Goal: Task Accomplishment & Management: Complete application form

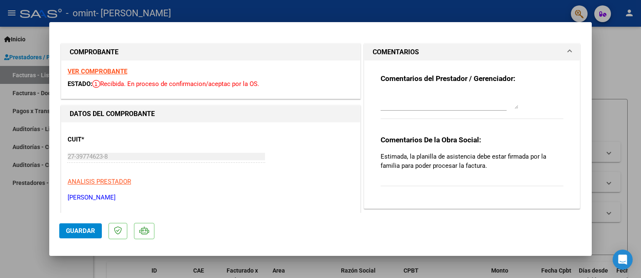
click at [602, 53] on div at bounding box center [320, 139] width 641 height 278
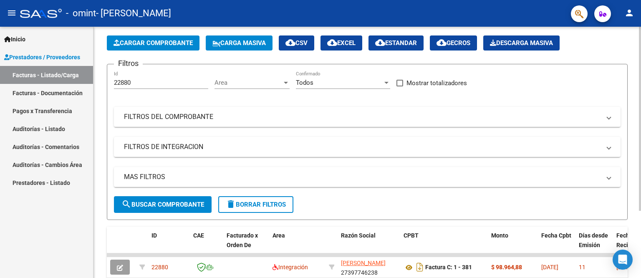
scroll to position [91, 0]
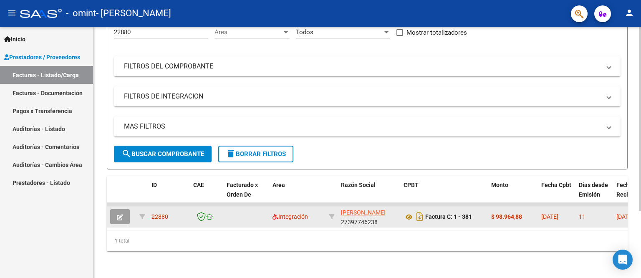
click at [123, 212] on button "button" at bounding box center [120, 216] width 20 height 15
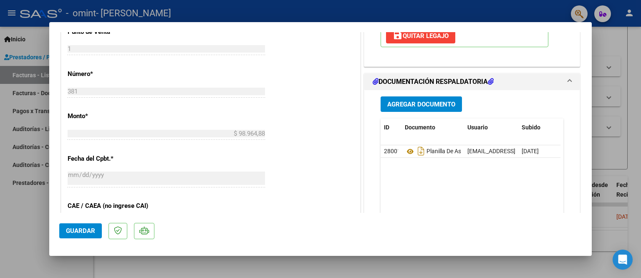
scroll to position [376, 0]
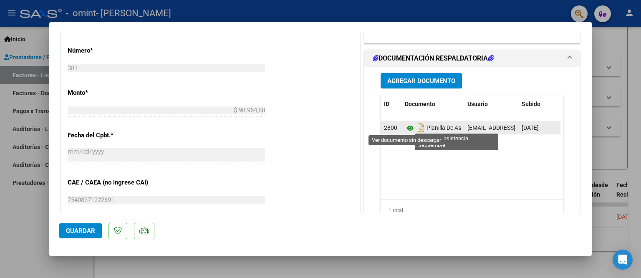
click at [406, 126] on icon at bounding box center [410, 128] width 11 height 10
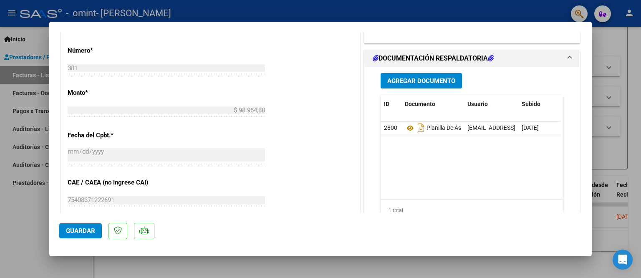
click at [499, 191] on datatable-body "28001 Planilla De Asistencia Septiembre [EMAIL_ADDRESS][DOMAIN_NAME] - [PERSON_…" at bounding box center [471, 161] width 180 height 78
click at [439, 74] on button "Agregar Documento" at bounding box center [421, 80] width 81 height 15
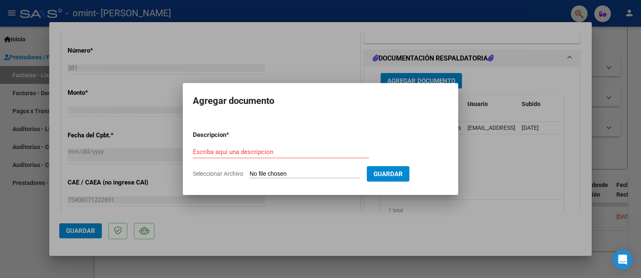
click at [306, 173] on input "Seleccionar Archivo" at bounding box center [305, 174] width 111 height 8
click at [312, 176] on input "Seleccionar Archivo" at bounding box center [305, 174] width 111 height 8
click at [220, 152] on input "Escriba aquí una descripcion" at bounding box center [281, 152] width 176 height 8
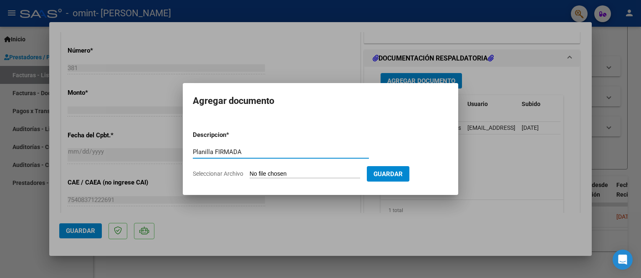
type input "Planilla FIRMADA"
click at [297, 175] on input "Seleccionar Archivo" at bounding box center [305, 174] width 111 height 8
type input "C:\fakepath\TAQUI09!.pdf"
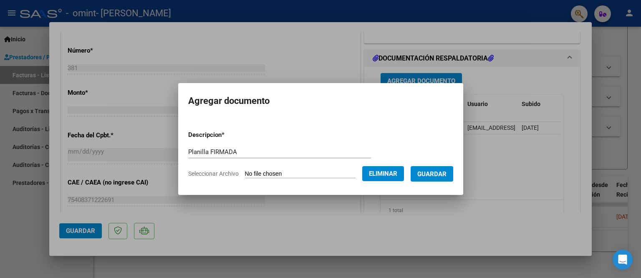
click at [439, 178] on button "Guardar" at bounding box center [432, 173] width 43 height 15
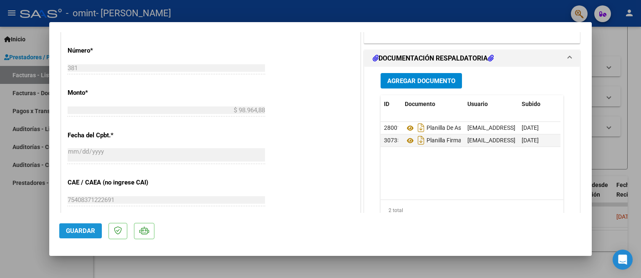
click at [94, 228] on span "Guardar" at bounding box center [80, 231] width 29 height 8
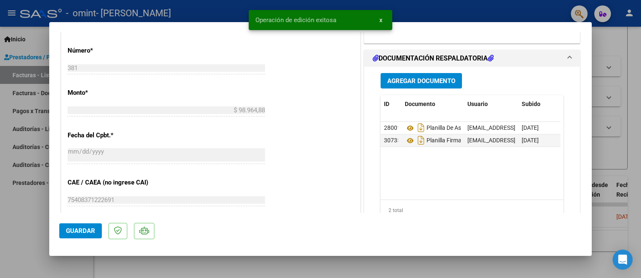
click at [610, 84] on div at bounding box center [320, 139] width 641 height 278
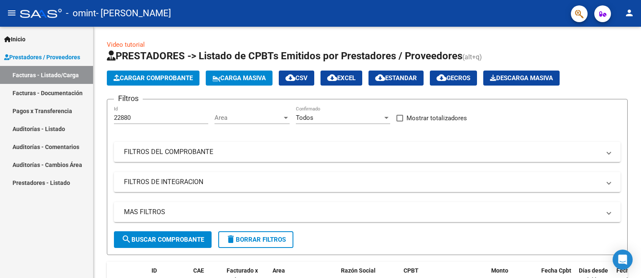
click at [60, 74] on link "Facturas - Listado/Carga" at bounding box center [46, 75] width 93 height 18
